Goal: Information Seeking & Learning: Check status

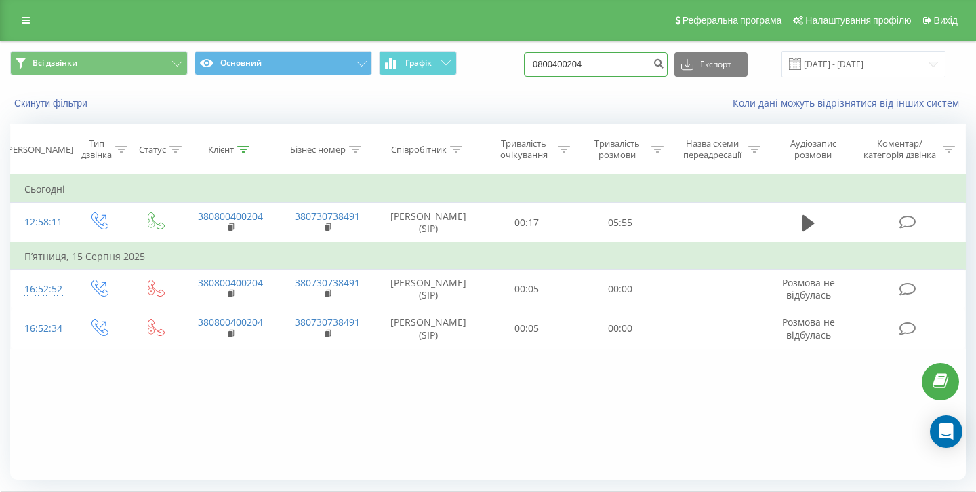
click at [613, 60] on input "0800400204" at bounding box center [596, 64] width 144 height 24
paste input "[PHONE_NUMBER]"
type input "0951472179"
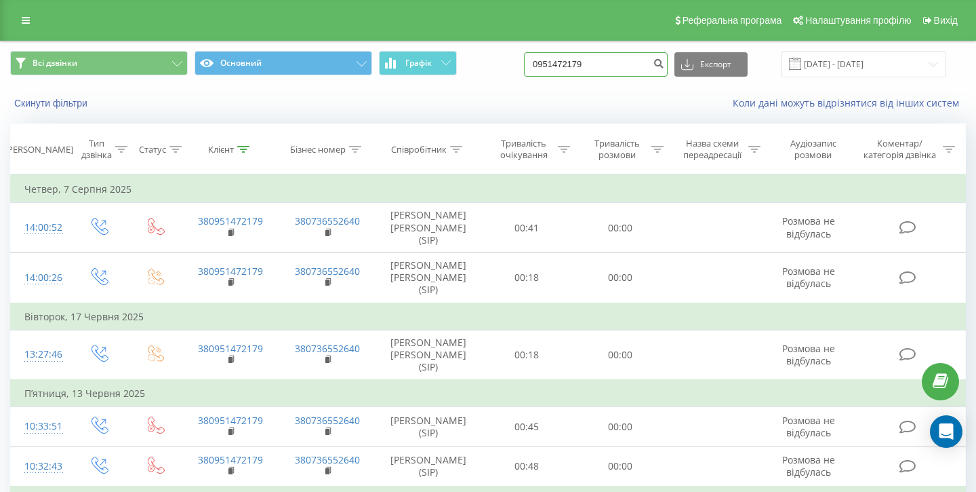
click at [632, 71] on input "0951472179" at bounding box center [596, 64] width 144 height 24
paste input "+38 (063) 875-96-32"
type input "0638759632"
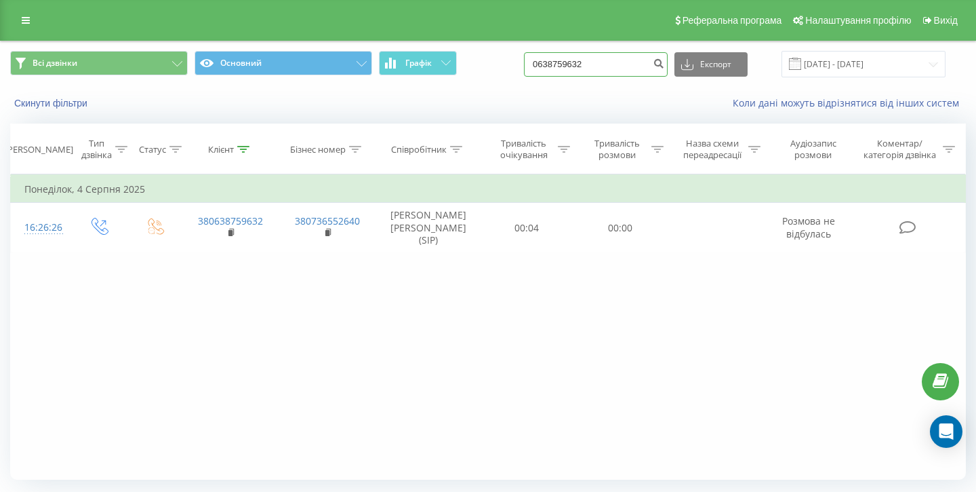
click at [630, 64] on input "0638759632" at bounding box center [596, 64] width 144 height 24
paste input "+38 (097) 062-40-77"
type input "+38 (097) 064077"
click at [622, 64] on input "+38 (097) 064077" at bounding box center [596, 64] width 144 height 24
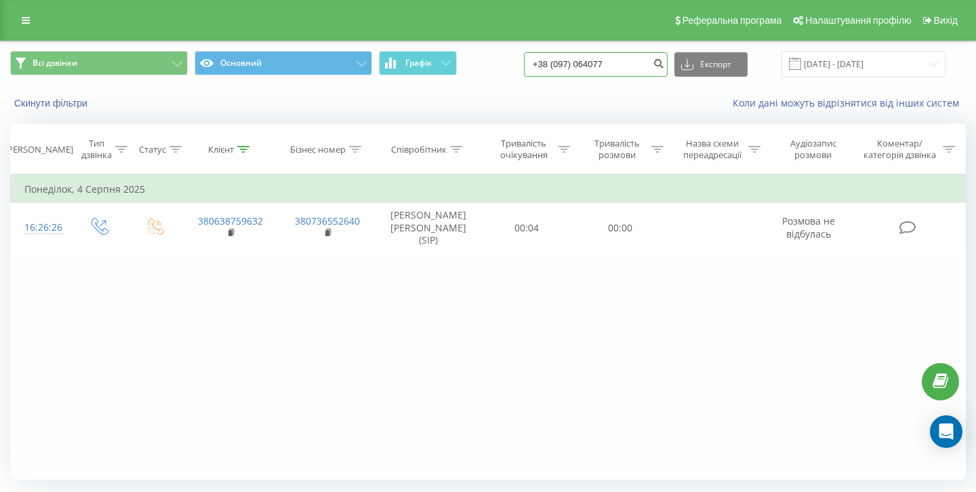
click at [622, 64] on input "+38 (097) 064077" at bounding box center [596, 64] width 144 height 24
paste input "+38 (097) 062-40-77"
type input "0970624077"
click at [645, 68] on input "0970624077" at bounding box center [596, 64] width 144 height 24
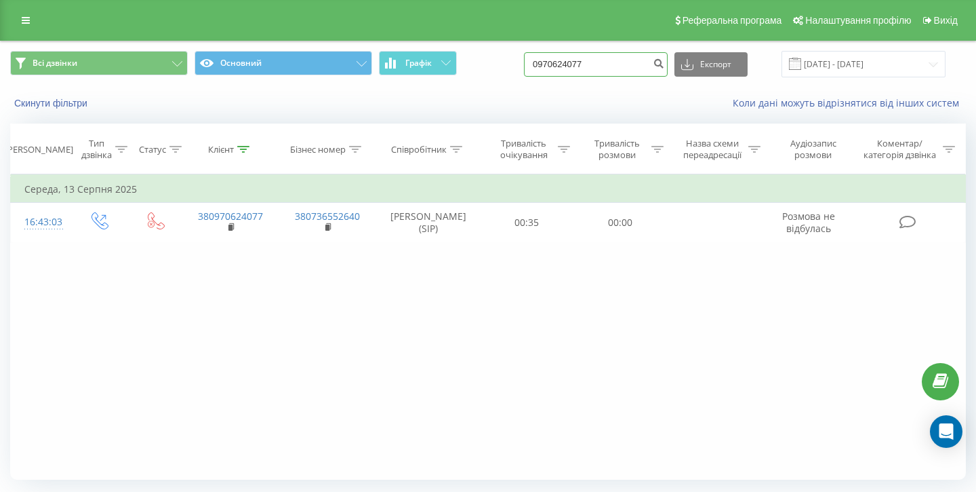
click at [645, 68] on input "0970624077" at bounding box center [596, 64] width 144 height 24
paste input "+38 (066) 171-18-59"
type input "0661711859"
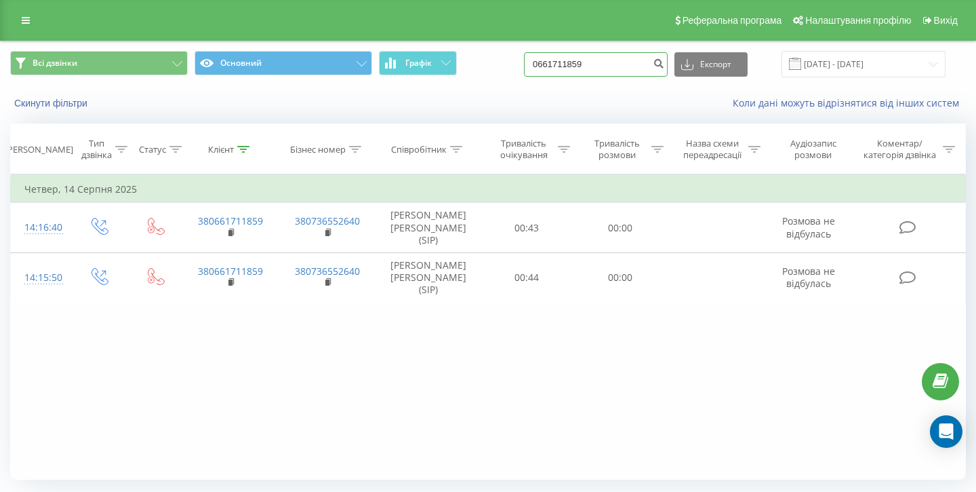
click at [606, 58] on input "0661711859" at bounding box center [596, 64] width 144 height 24
paste input "+38 (098) 554-83-22"
type input "0985548322"
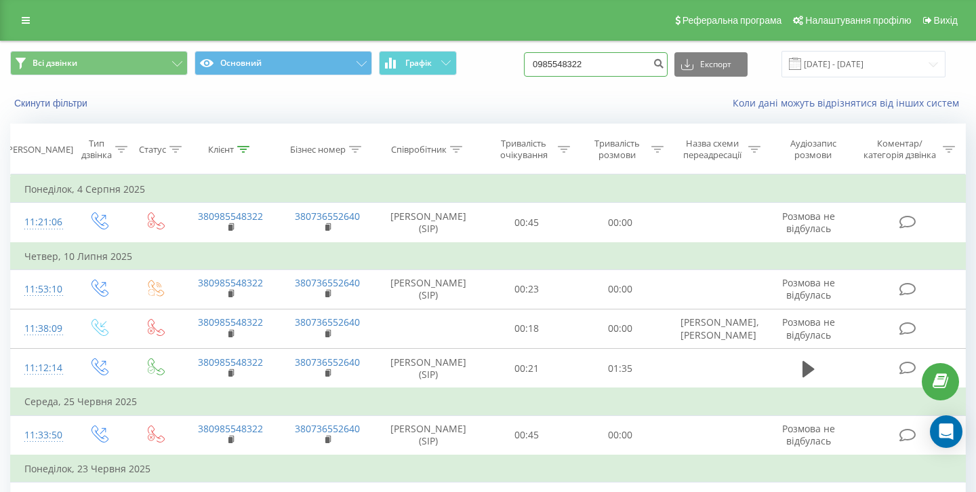
click at [588, 61] on input "0985548322" at bounding box center [596, 64] width 144 height 24
paste input "+38 (066) 567-29-42"
type input "0665672942"
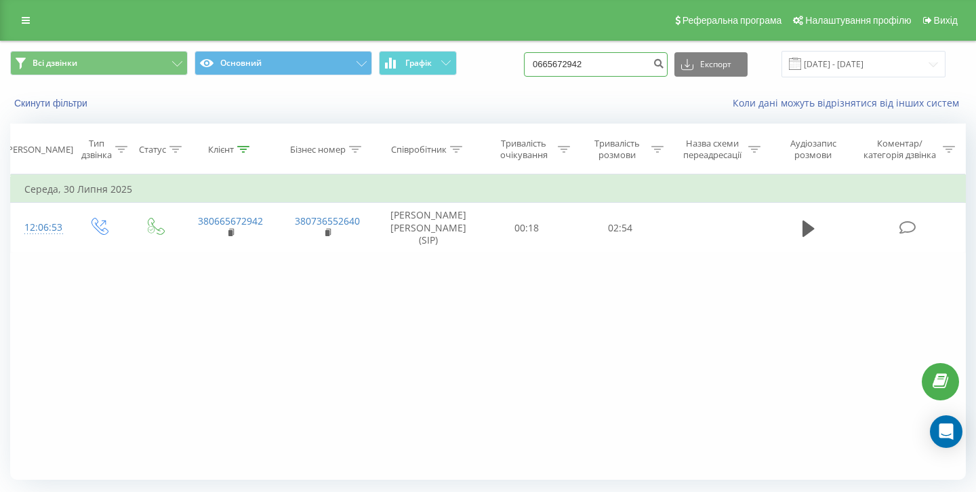
click at [621, 66] on input "0665672942" at bounding box center [596, 64] width 144 height 24
paste input "[PHONE_NUMBER]"
type input "0631585734"
